Goal: Task Accomplishment & Management: Manage account settings

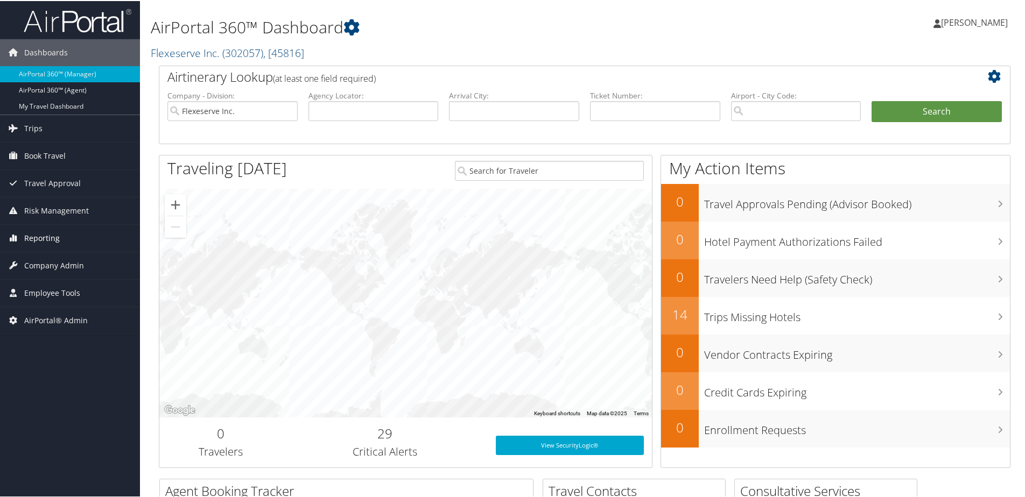
click at [45, 234] on span "Reporting" at bounding box center [42, 237] width 36 height 27
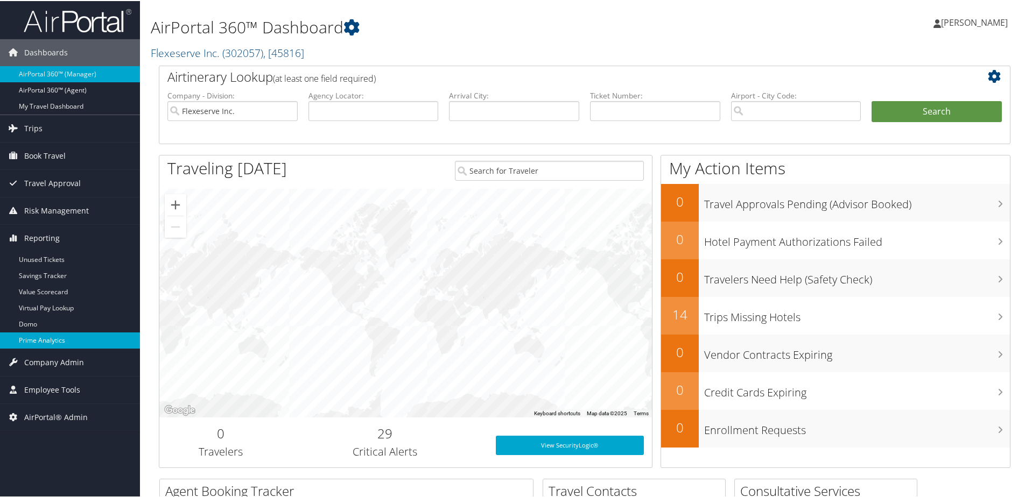
click at [25, 336] on link "Prime Analytics" at bounding box center [70, 339] width 140 height 16
click at [208, 57] on link "Flexeserve Inc. ( 302057 ) , [ 45816 ]" at bounding box center [227, 52] width 153 height 15
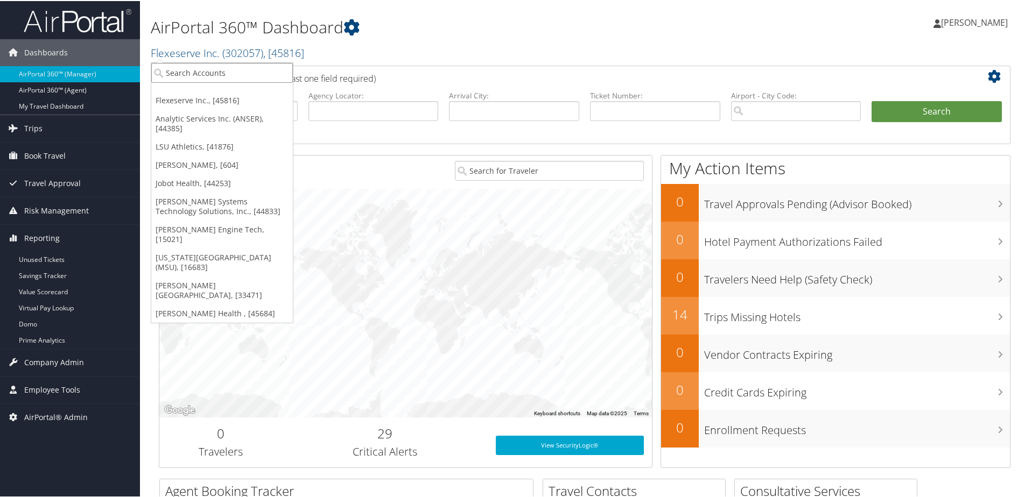
click at [203, 67] on input "search" at bounding box center [222, 72] width 142 height 20
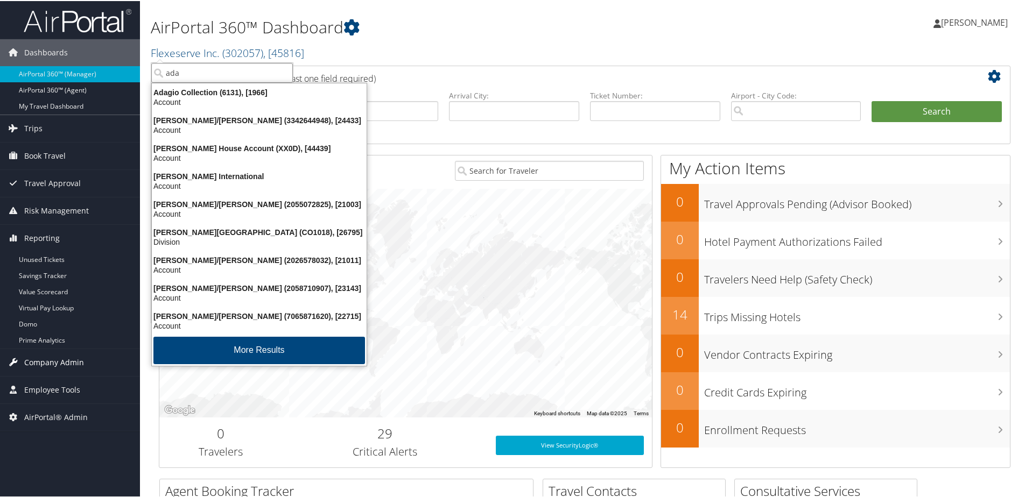
type input "ada"
click at [50, 361] on span "Company Admin" at bounding box center [54, 361] width 60 height 27
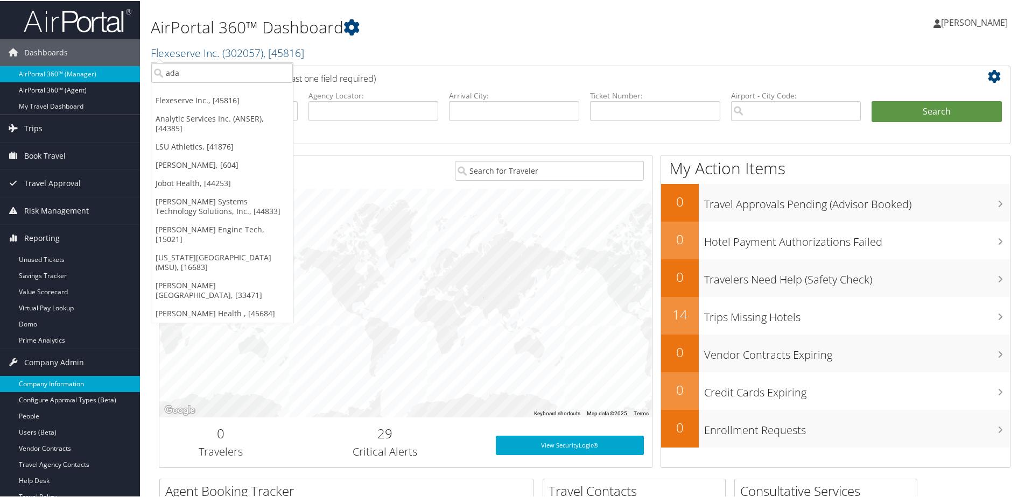
click at [44, 383] on link "Company Information" at bounding box center [70, 383] width 140 height 16
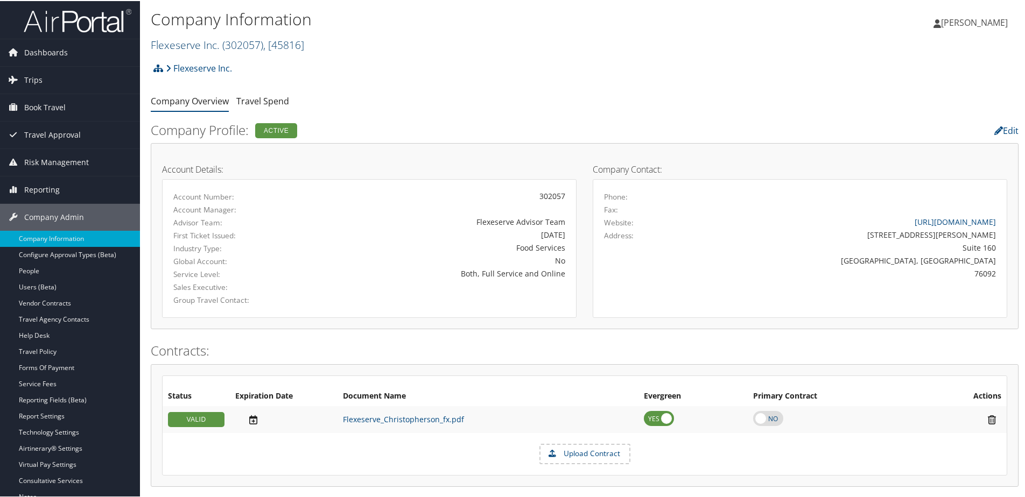
click at [182, 43] on link "Flexeserve Inc. ( 302057 ) , [ 45816 ]" at bounding box center [227, 44] width 153 height 15
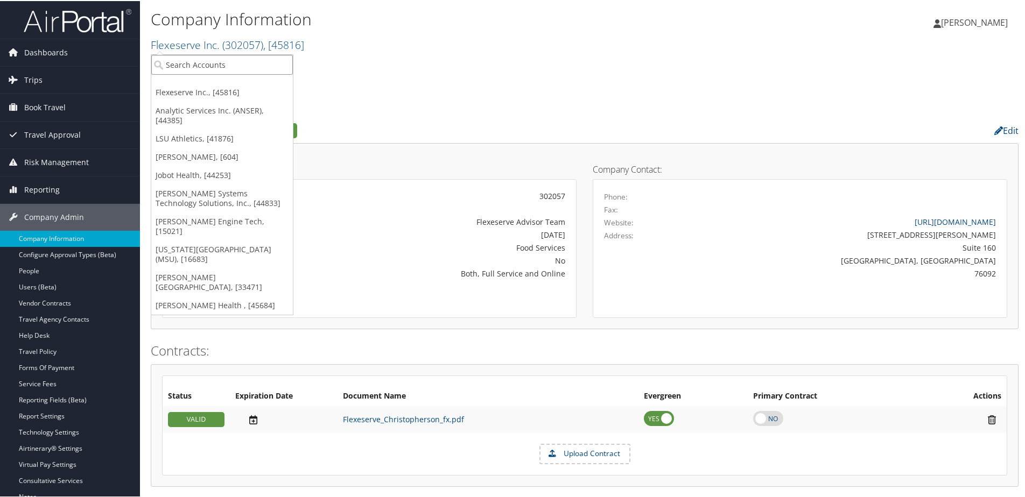
click at [187, 69] on input "search" at bounding box center [222, 64] width 142 height 20
type input "adaptive"
drag, startPoint x: 207, startPoint y: 61, endPoint x: 118, endPoint y: 61, distance: 88.3
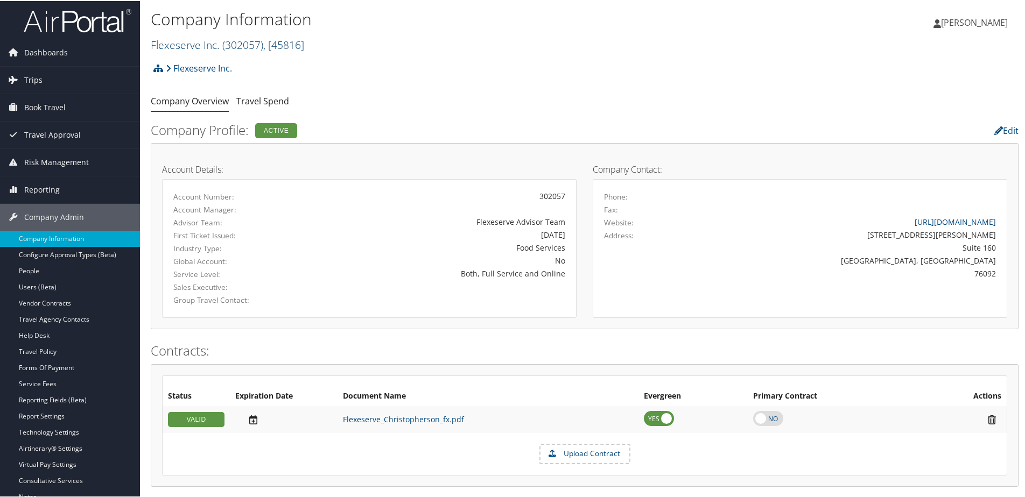
click at [187, 45] on link "Flexeserve Inc. ( 302057 ) , [ 45816 ]" at bounding box center [227, 44] width 153 height 15
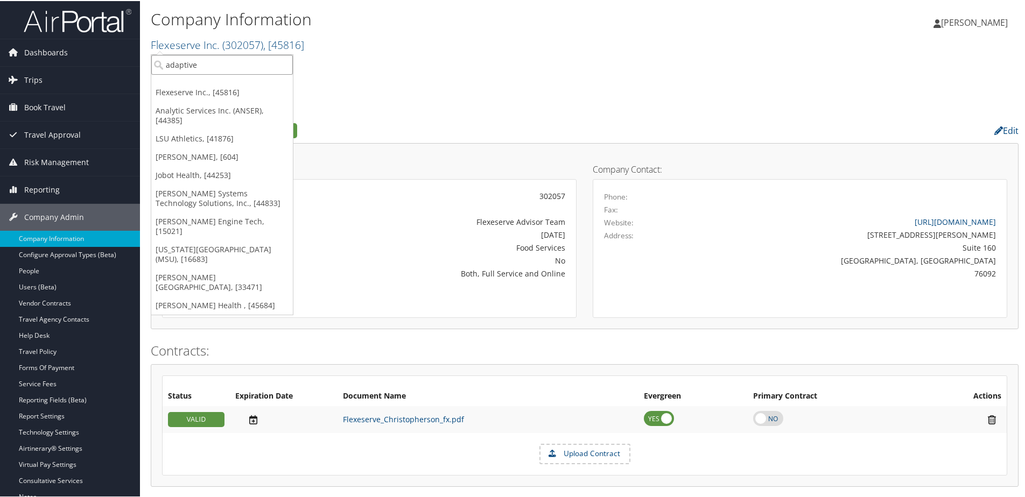
click at [180, 65] on input "adaptive" at bounding box center [222, 64] width 142 height 20
click at [225, 70] on input "search" at bounding box center [222, 64] width 142 height 20
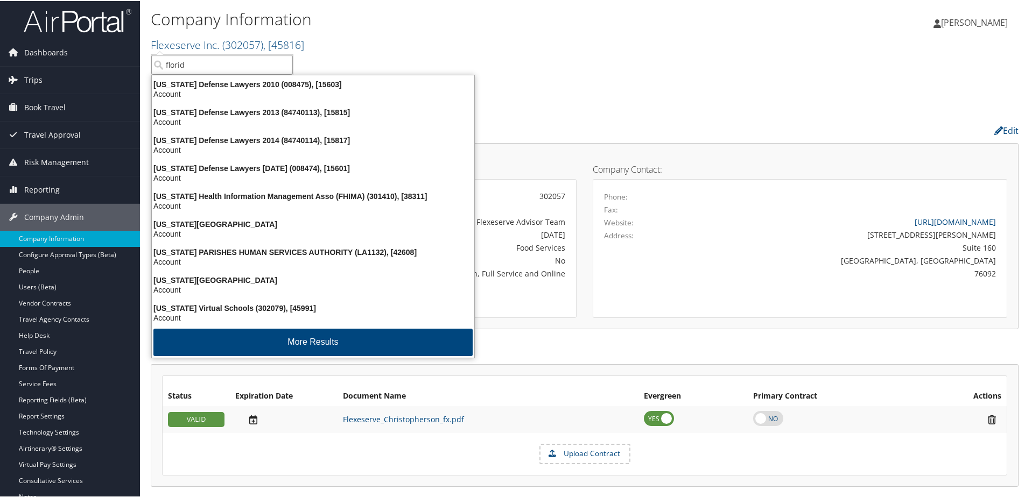
type input "florida"
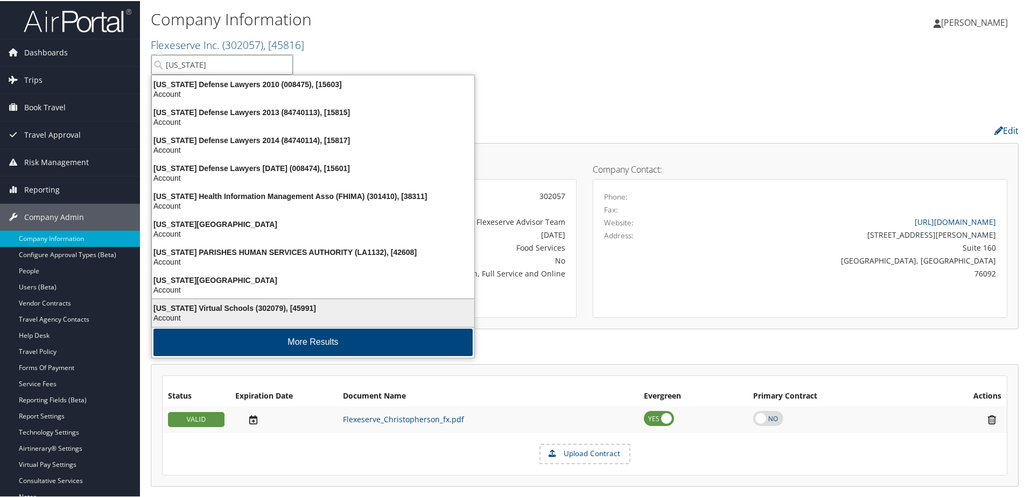
click at [237, 309] on div "Florida Virtual Schools (302079), [45991]" at bounding box center [312, 307] width 335 height 10
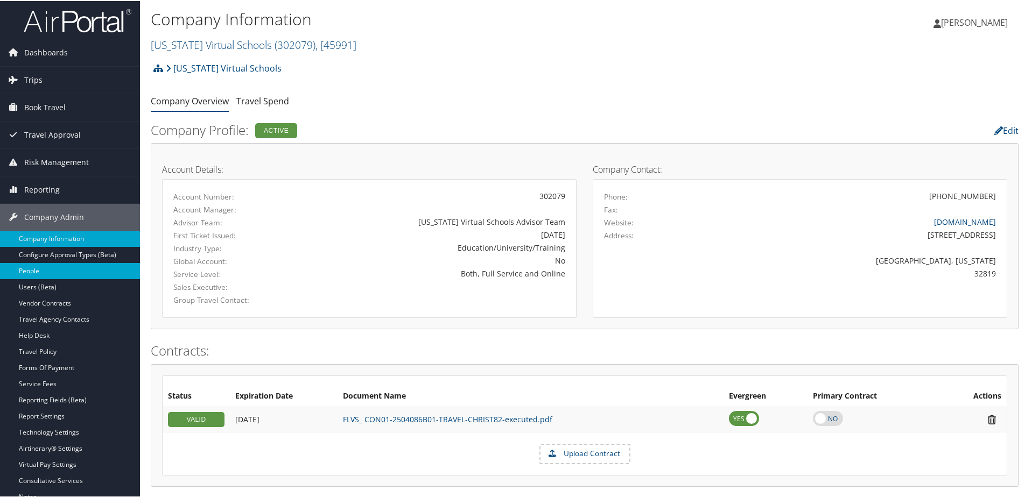
click at [37, 277] on link "People" at bounding box center [70, 270] width 140 height 16
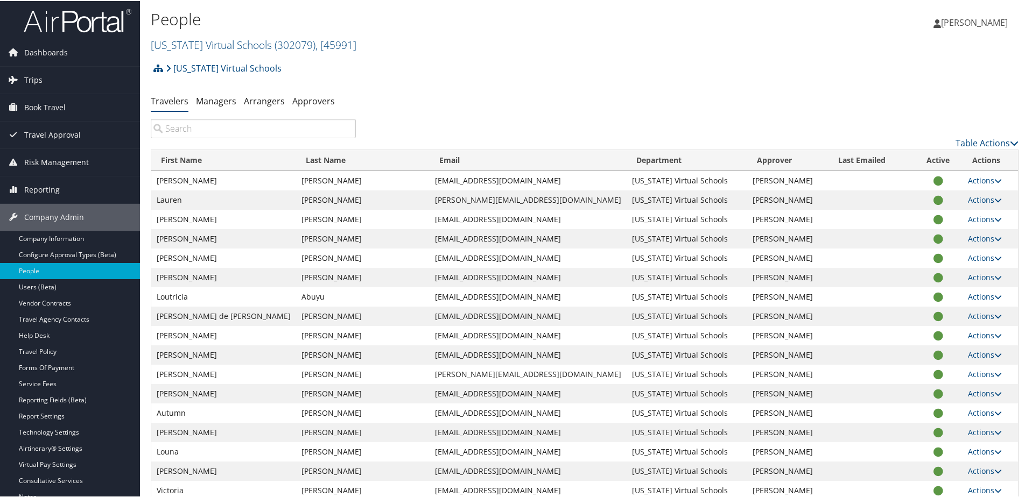
click at [177, 126] on input "search" at bounding box center [253, 127] width 205 height 19
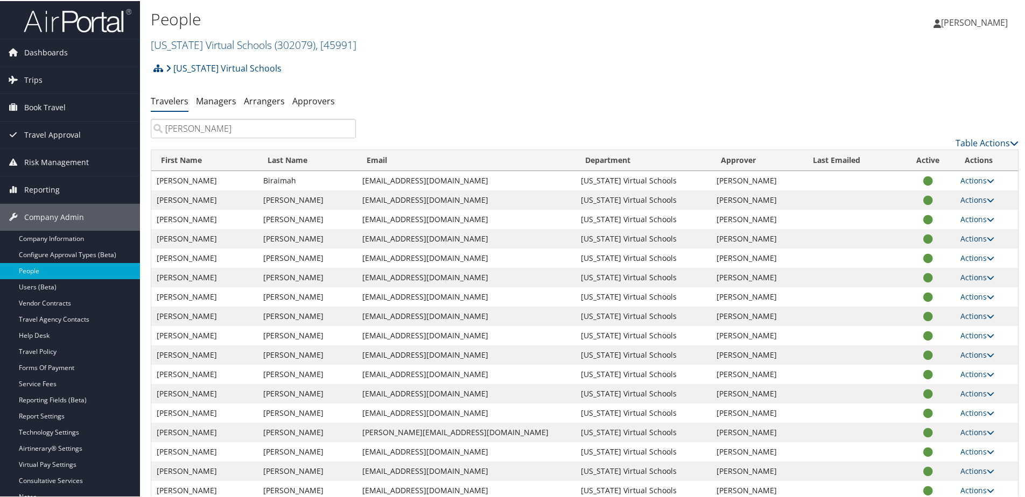
type input "kelly"
click at [972, 22] on span "[PERSON_NAME]" at bounding box center [974, 22] width 67 height 12
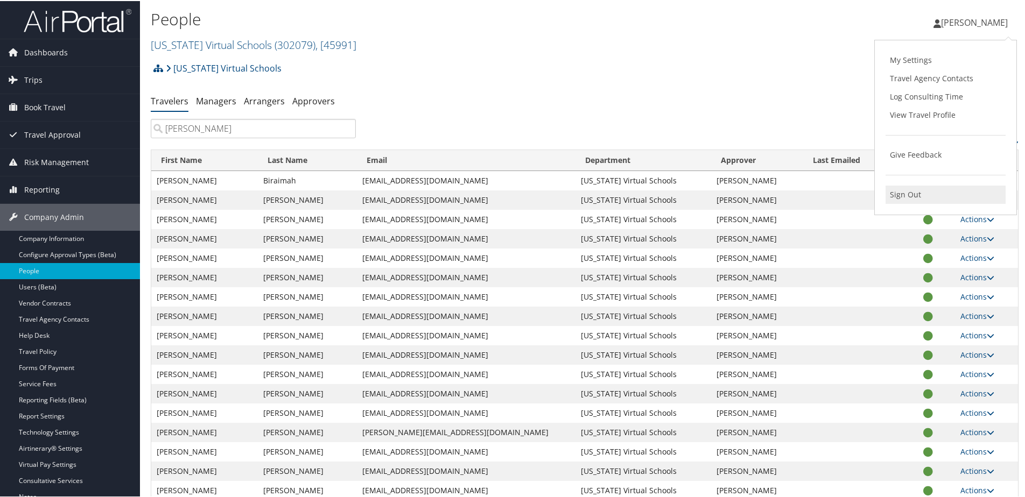
click at [943, 197] on link "Sign Out" at bounding box center [945, 194] width 120 height 18
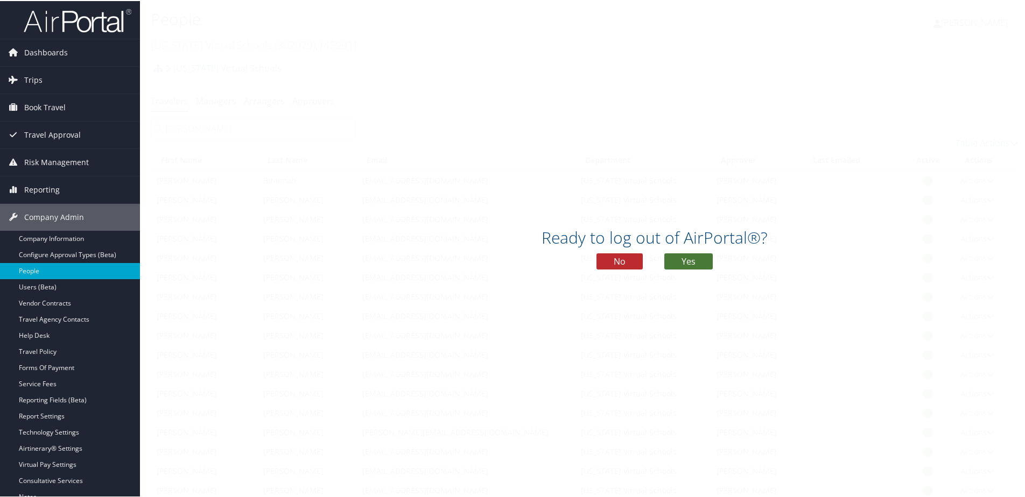
click at [695, 262] on button "Yes" at bounding box center [688, 260] width 48 height 16
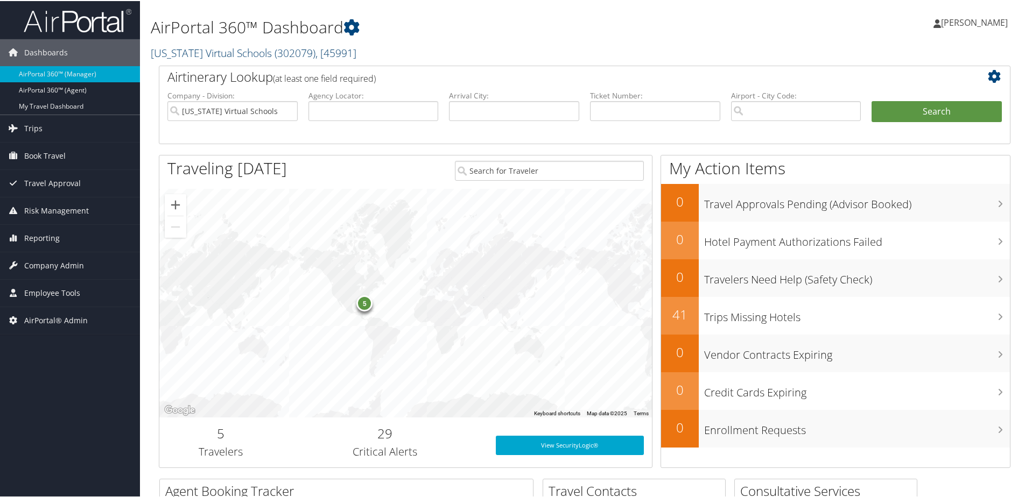
click at [204, 48] on link "[US_STATE] Virtual Schools ( 302079 ) , [ 45991 ]" at bounding box center [254, 52] width 206 height 15
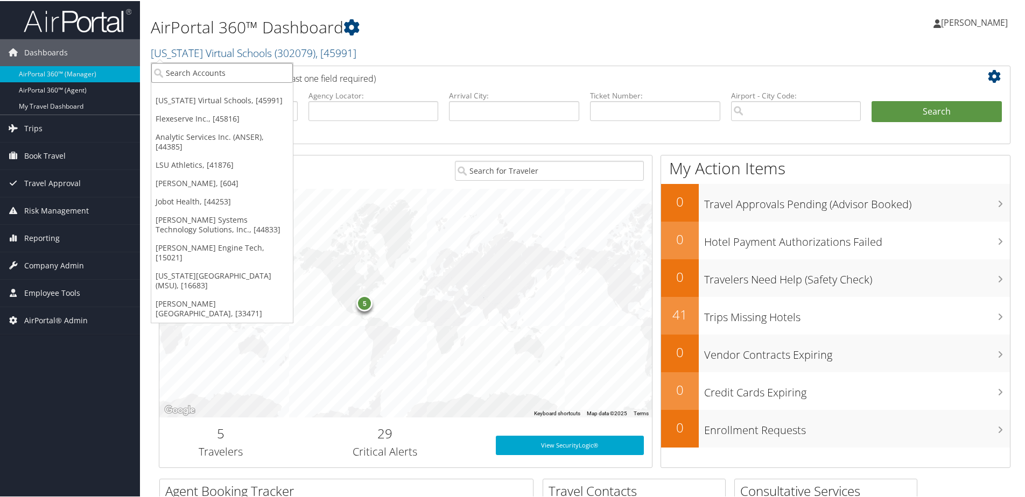
click at [202, 73] on input "search" at bounding box center [222, 72] width 142 height 20
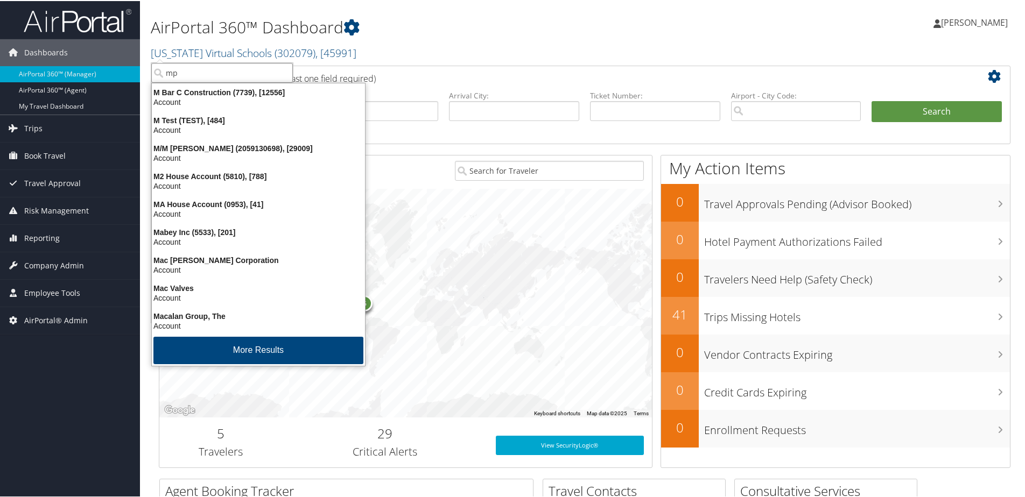
type input "mps"
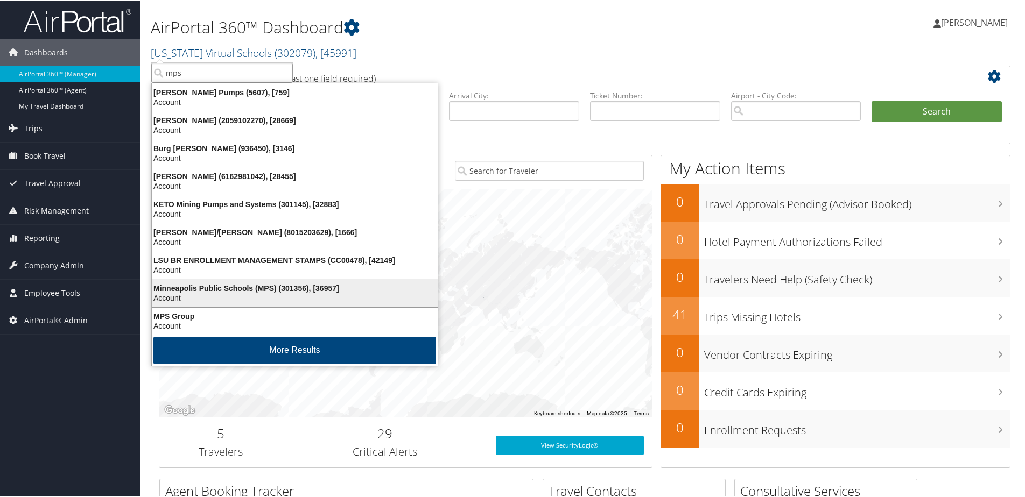
click at [206, 288] on div "Minneapolis Public Schools (MPS) (301356), [36957]" at bounding box center [294, 288] width 299 height 10
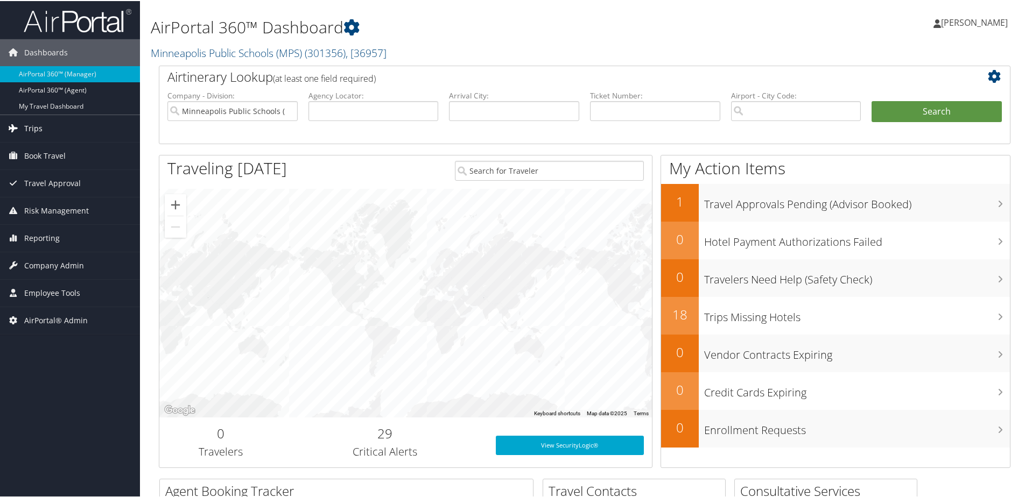
click at [43, 126] on link "Trips" at bounding box center [70, 127] width 140 height 27
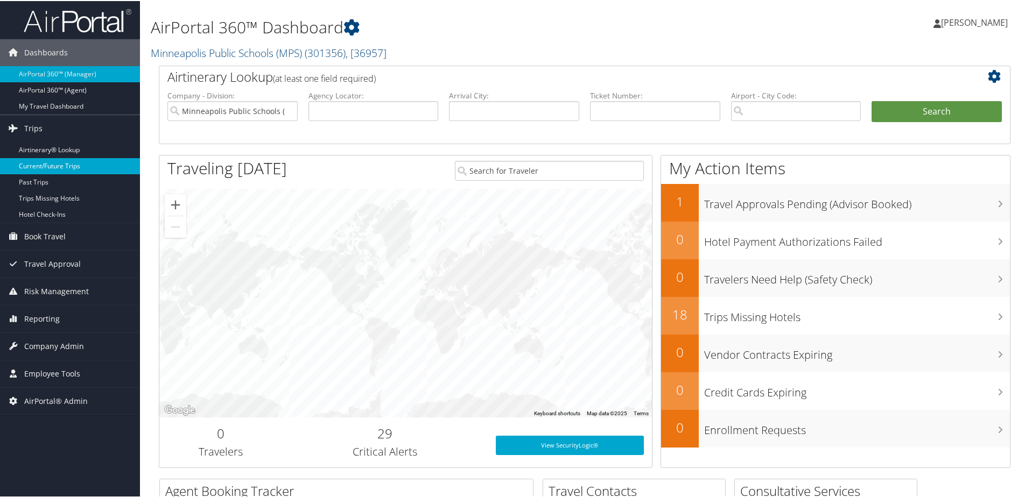
click at [44, 169] on link "Current/Future Trips" at bounding box center [70, 165] width 140 height 16
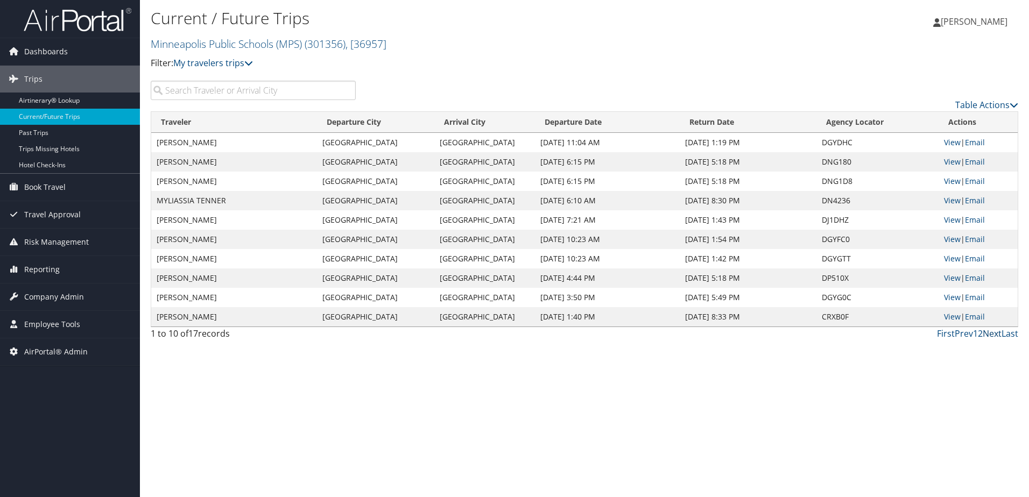
click at [989, 333] on link "Next" at bounding box center [992, 334] width 19 height 12
